Goal: Information Seeking & Learning: Learn about a topic

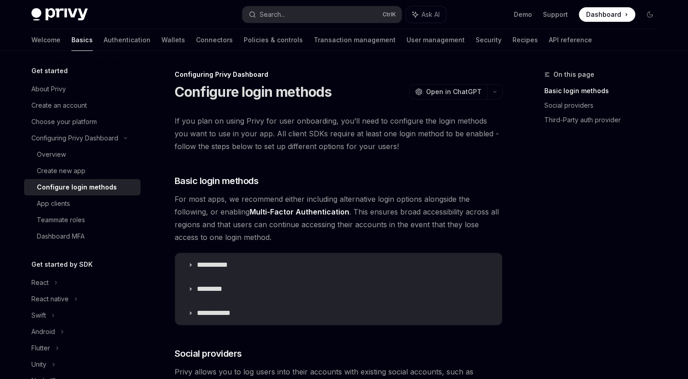
drag, startPoint x: 0, startPoint y: 0, endPoint x: 614, endPoint y: 15, distance: 614.0
click at [614, 15] on span "Dashboard" at bounding box center [604, 14] width 35 height 9
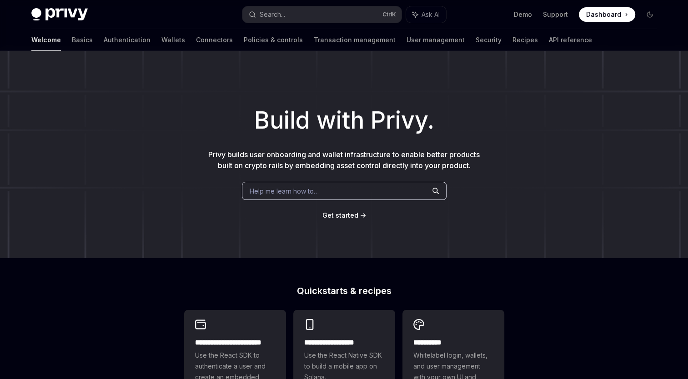
type textarea "*"
drag, startPoint x: 0, startPoint y: 0, endPoint x: 72, endPoint y: 16, distance: 73.6
type textarea "*"
